Goal: Information Seeking & Learning: Learn about a topic

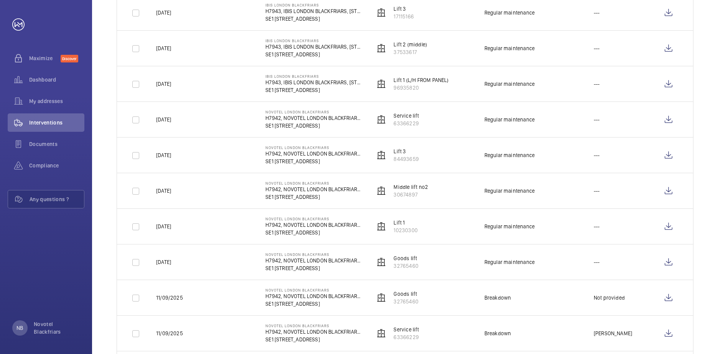
scroll to position [230, 0]
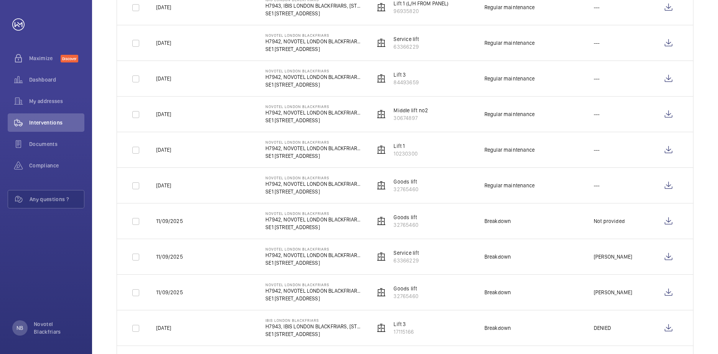
click at [495, 226] on td "Breakdown" at bounding box center [526, 221] width 109 height 36
click at [396, 224] on p "32765460" at bounding box center [406, 225] width 25 height 8
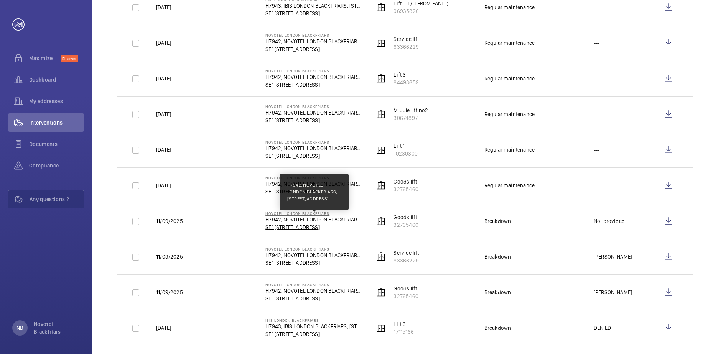
click at [272, 222] on p "H7942, NOVOTEL LONDON BLACKFRIARS, [STREET_ADDRESS]" at bounding box center [313, 220] width 97 height 8
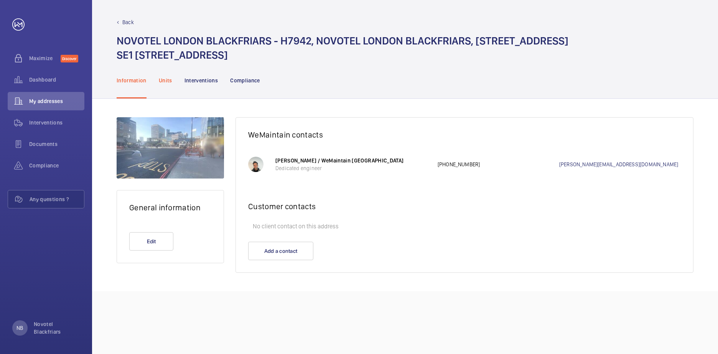
click at [166, 79] on p "Units" at bounding box center [165, 81] width 13 height 8
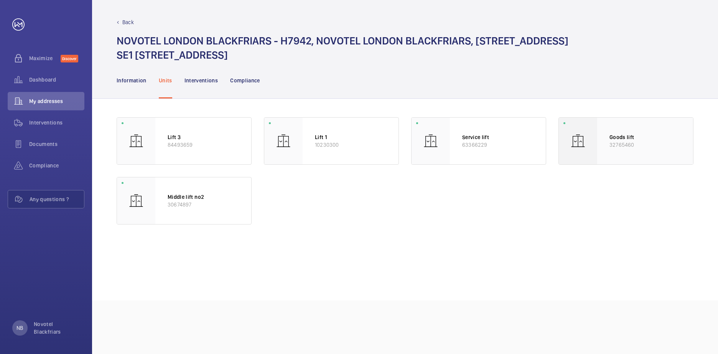
click at [655, 138] on p "Goods lift" at bounding box center [644, 137] width 71 height 8
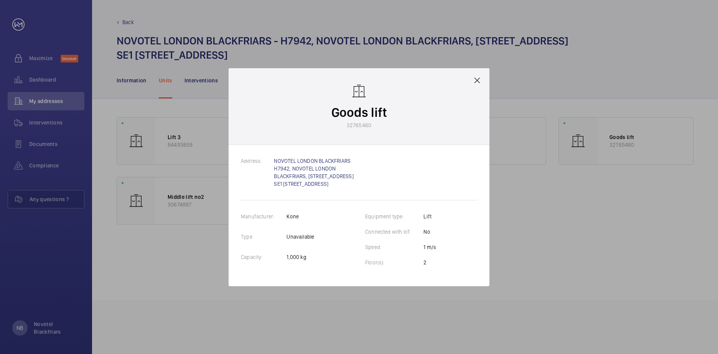
click at [478, 79] on mat-icon at bounding box center [477, 80] width 9 height 9
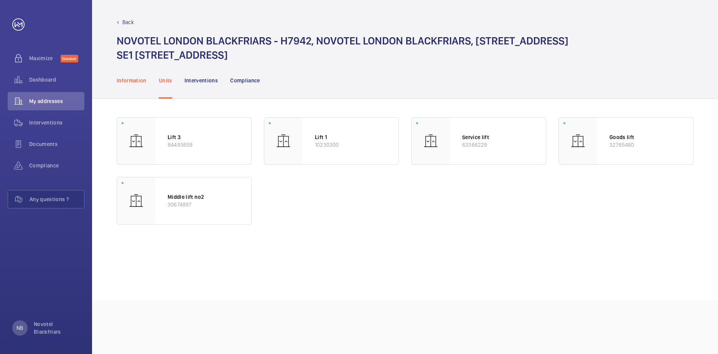
click at [133, 82] on p "Information" at bounding box center [132, 81] width 30 height 8
